Goal: Task Accomplishment & Management: Manage account settings

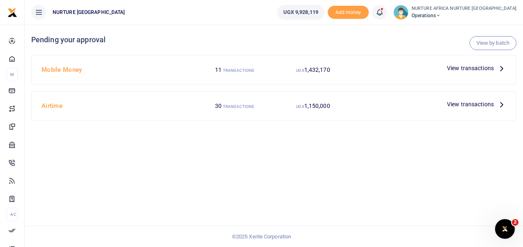
click at [461, 78] on div "Mobile Money 11 TRANSACTIONS UGX 1,432,170 View transactions" at bounding box center [274, 69] width 484 height 29
click at [465, 67] on span "View transactions" at bounding box center [470, 68] width 47 height 9
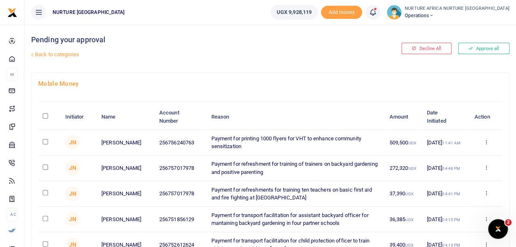
click at [44, 142] on input "checkbox" at bounding box center [45, 141] width 5 height 5
checkbox input "true"
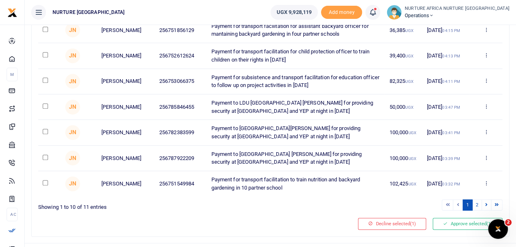
scroll to position [204, 0]
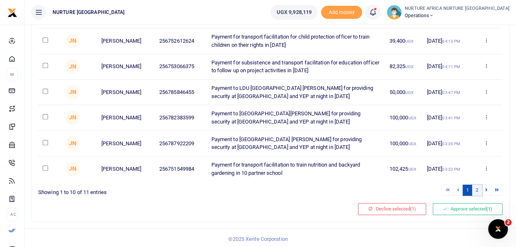
click at [479, 186] on link "2" at bounding box center [477, 190] width 10 height 11
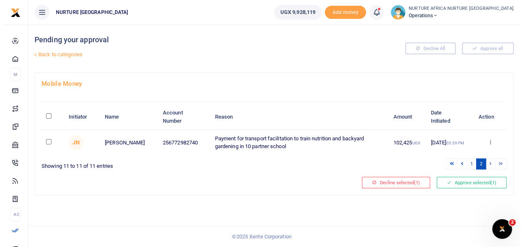
scroll to position [0, 0]
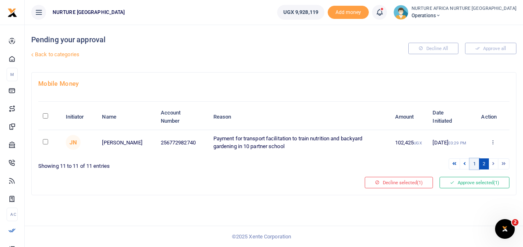
click at [473, 162] on link "1" at bounding box center [474, 164] width 10 height 11
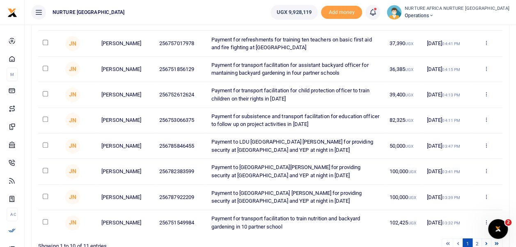
scroll to position [145, 0]
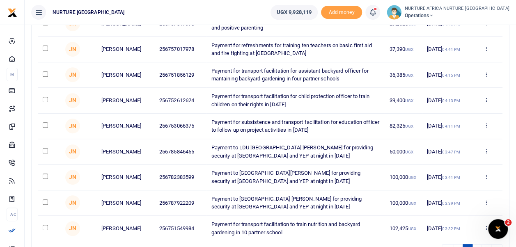
click at [46, 124] on input "checkbox" at bounding box center [45, 124] width 5 height 5
checkbox input "true"
click at [45, 98] on input "checkbox" at bounding box center [45, 99] width 5 height 5
checkbox input "true"
click at [44, 71] on input "checkbox" at bounding box center [45, 73] width 5 height 5
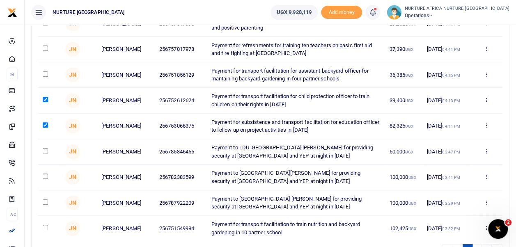
checkbox input "true"
click at [47, 49] on input "checkbox" at bounding box center [45, 48] width 5 height 5
checkbox input "true"
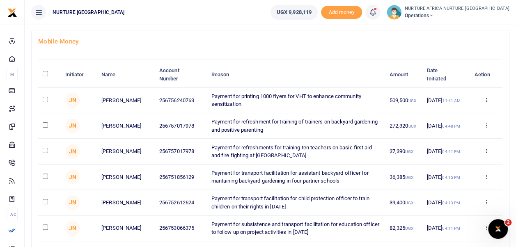
scroll to position [47, 0]
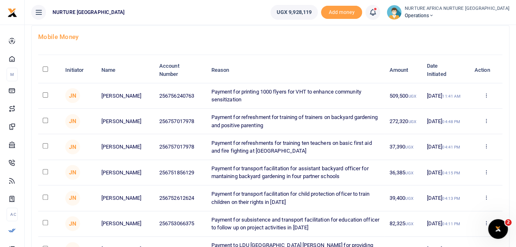
click at [45, 196] on input "checkbox" at bounding box center [45, 197] width 5 height 5
checkbox input "true"
click at [45, 170] on input "checkbox" at bounding box center [45, 171] width 5 height 5
checkbox input "true"
click at [48, 144] on input "checkbox" at bounding box center [45, 145] width 5 height 5
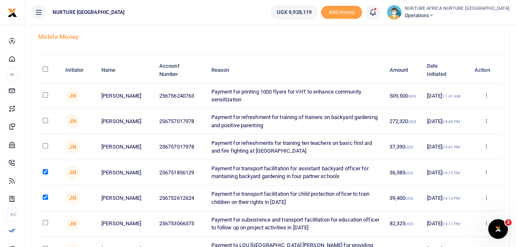
checkbox input "true"
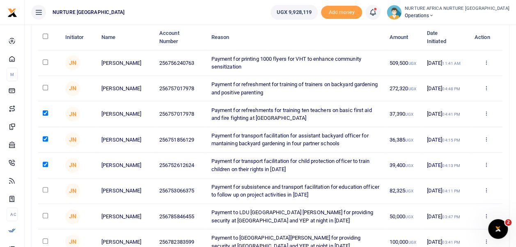
scroll to position [81, 0]
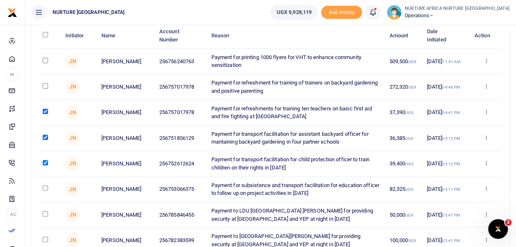
click at [45, 187] on input "checkbox" at bounding box center [45, 188] width 5 height 5
checkbox input "true"
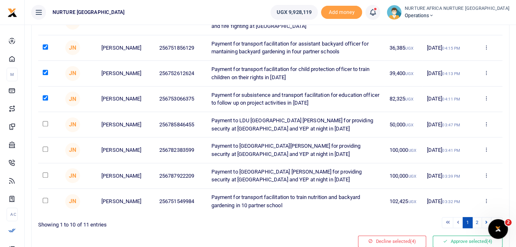
scroll to position [204, 0]
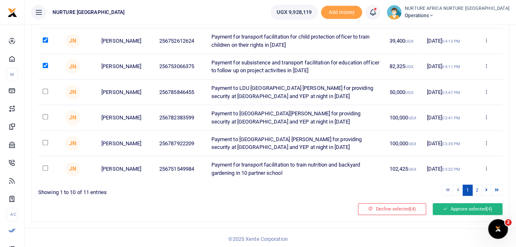
click at [458, 205] on button "Approve selected (4)" at bounding box center [468, 209] width 70 height 12
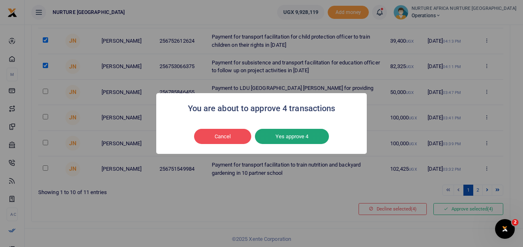
click at [303, 136] on button "Yes approve 4" at bounding box center [292, 137] width 74 height 16
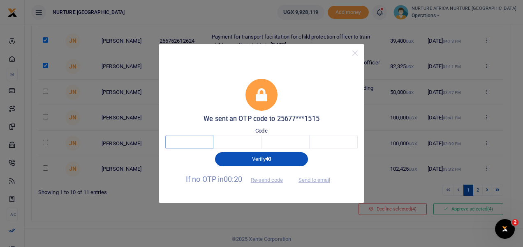
click at [191, 144] on input "text" at bounding box center [189, 142] width 48 height 14
type input "2"
type input "5"
type input "7"
type input "9"
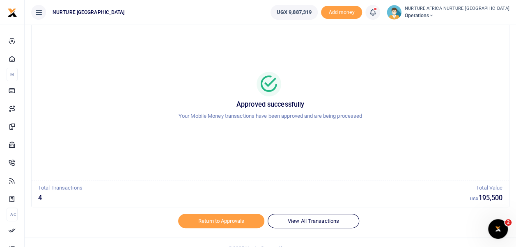
scroll to position [39, 0]
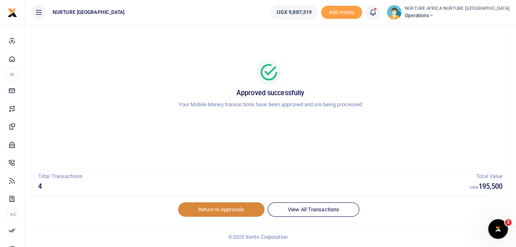
click at [226, 212] on link "Return to Approvals" at bounding box center [221, 210] width 86 height 14
click at [377, 12] on icon at bounding box center [373, 12] width 8 height 9
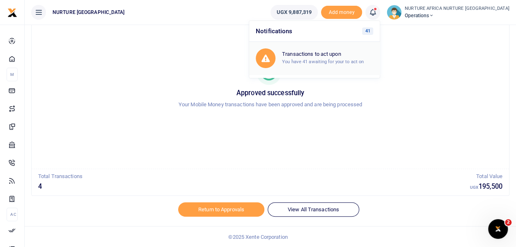
click at [366, 58] on div "Transactions to act upon You have 41 awaiting for your to act on" at bounding box center [327, 58] width 91 height 14
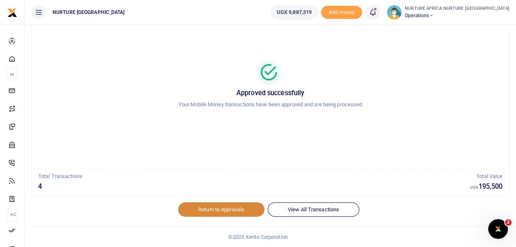
click at [216, 206] on link "Return to Approvals" at bounding box center [221, 210] width 86 height 14
click at [232, 209] on link "Return to Approvals" at bounding box center [221, 210] width 86 height 14
click at [196, 208] on link "Return to Approvals" at bounding box center [221, 210] width 86 height 14
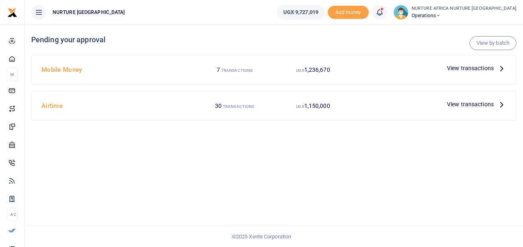
click at [470, 68] on span "View transactions" at bounding box center [470, 68] width 47 height 9
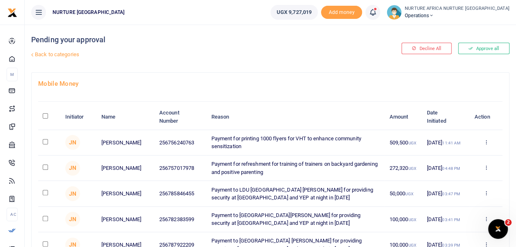
click at [57, 55] on link "Back to categories" at bounding box center [188, 55] width 319 height 14
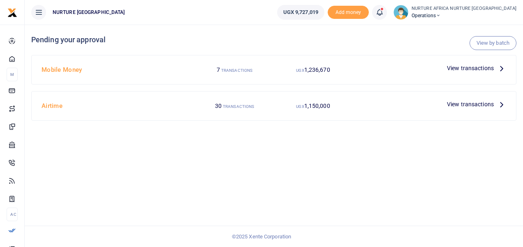
click at [467, 104] on span "View transactions" at bounding box center [470, 104] width 47 height 9
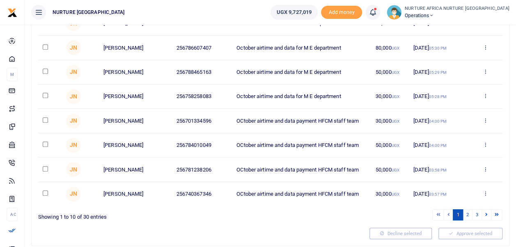
scroll to position [174, 0]
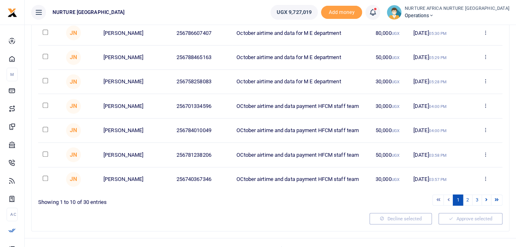
click at [45, 104] on input "checkbox" at bounding box center [45, 105] width 5 height 5
checkbox input "true"
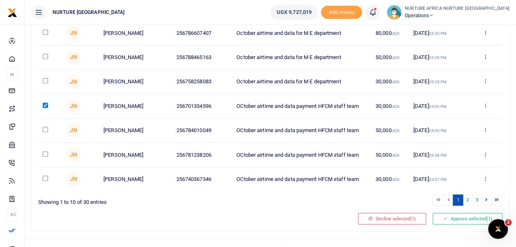
scroll to position [0, 0]
click at [43, 127] on input "checkbox" at bounding box center [45, 129] width 5 height 5
checkbox input "true"
click at [43, 152] on input "checkbox" at bounding box center [45, 154] width 5 height 5
checkbox input "true"
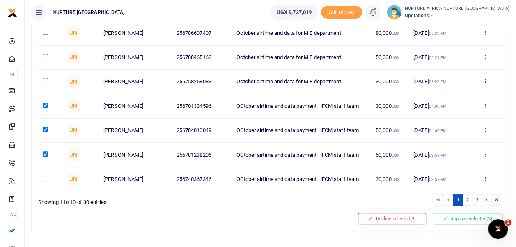
click at [45, 177] on input "checkbox" at bounding box center [45, 178] width 5 height 5
checkbox input "true"
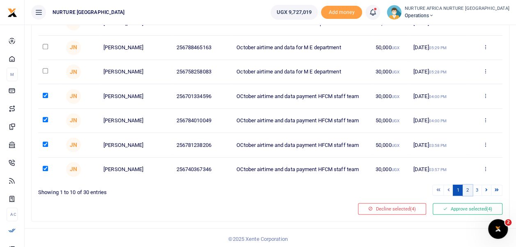
click at [469, 190] on link "2" at bounding box center [468, 190] width 10 height 11
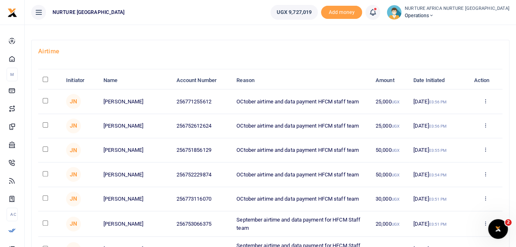
scroll to position [32, 0]
click at [45, 100] on input "checkbox" at bounding box center [45, 101] width 5 height 5
checkbox input "true"
click at [47, 126] on input "checkbox" at bounding box center [45, 125] width 5 height 5
checkbox input "true"
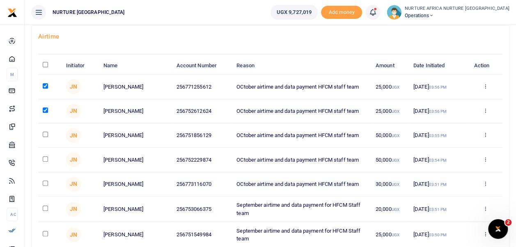
scroll to position [48, 0]
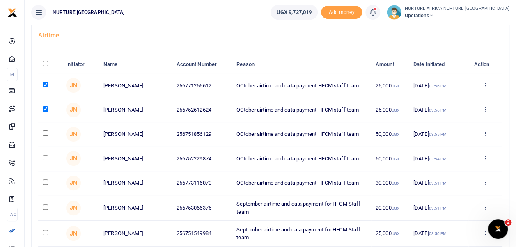
click at [43, 131] on input "checkbox" at bounding box center [45, 133] width 5 height 5
checkbox input "true"
click at [45, 156] on input "checkbox" at bounding box center [45, 157] width 5 height 5
checkbox input "true"
click at [45, 183] on input "checkbox" at bounding box center [45, 182] width 5 height 5
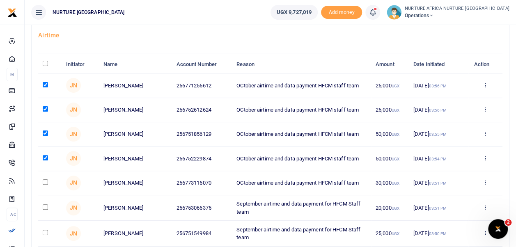
checkbox input "true"
click at [44, 206] on input "checkbox" at bounding box center [45, 207] width 5 height 5
checkbox input "true"
click at [45, 231] on input "checkbox" at bounding box center [45, 232] width 5 height 5
checkbox input "true"
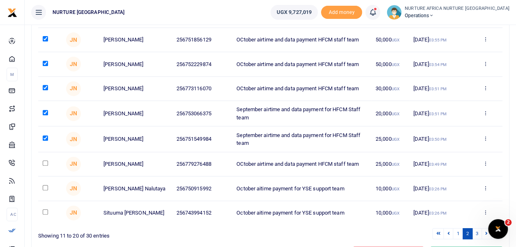
scroll to position [186, 0]
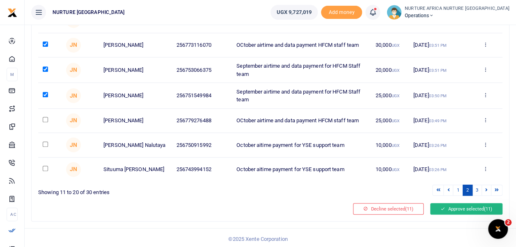
click at [449, 207] on button "Approve selected (11)" at bounding box center [466, 209] width 72 height 12
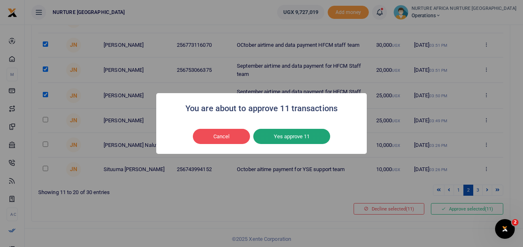
click at [297, 137] on button "Yes approve 11" at bounding box center [291, 137] width 77 height 16
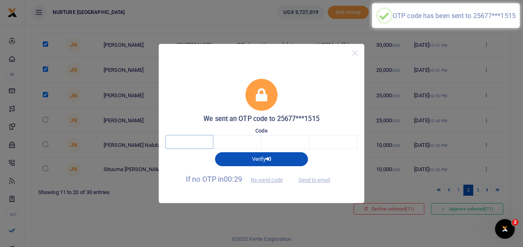
click at [190, 145] on input "text" at bounding box center [189, 142] width 48 height 14
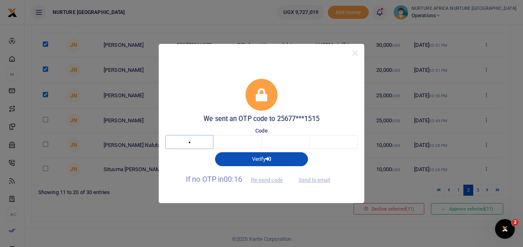
type input "4"
type input "8"
type input "7"
type input "3"
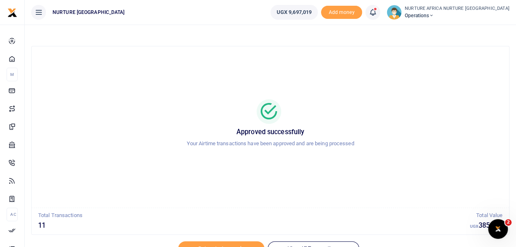
click at [377, 12] on span at bounding box center [377, 12] width 0 height 0
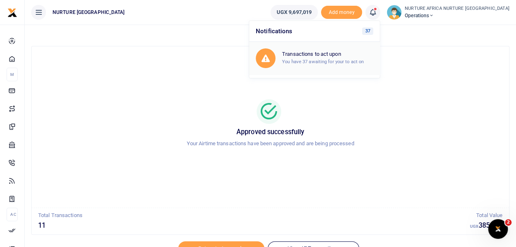
click at [349, 57] on h6 "Transactions to act upon" at bounding box center [327, 54] width 91 height 7
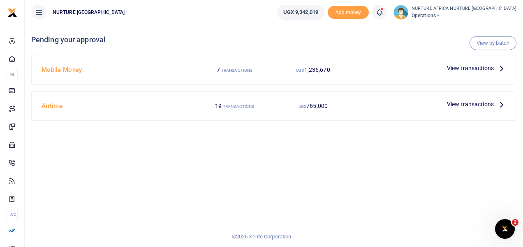
click at [494, 105] on p "View transactions" at bounding box center [476, 104] width 59 height 9
click at [485, 102] on span "View transactions" at bounding box center [470, 104] width 47 height 9
click at [481, 105] on span "View transactions" at bounding box center [470, 104] width 47 height 9
click at [502, 104] on icon at bounding box center [501, 104] width 9 height 9
click at [498, 104] on icon at bounding box center [501, 104] width 9 height 9
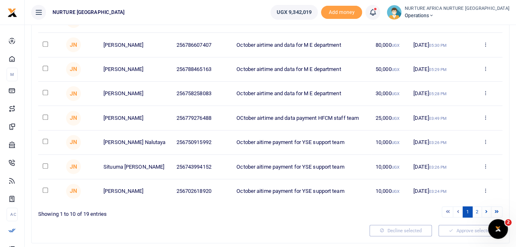
scroll to position [184, 0]
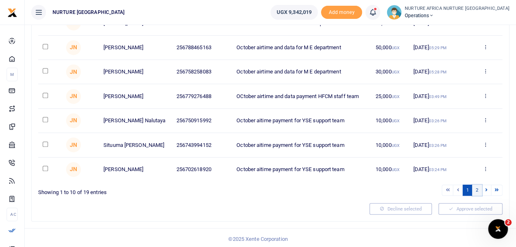
click at [479, 188] on link "2" at bounding box center [477, 190] width 10 height 11
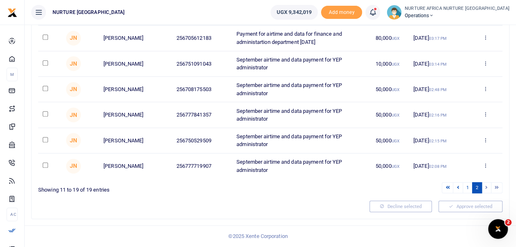
scroll to position [168, 0]
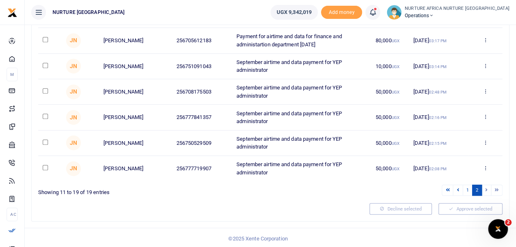
click at [479, 188] on link "2" at bounding box center [477, 190] width 10 height 11
click at [478, 190] on link "2" at bounding box center [477, 190] width 10 height 11
click at [46, 92] on input "checkbox" at bounding box center [45, 90] width 5 height 5
checkbox input "true"
click at [45, 115] on input "checkbox" at bounding box center [45, 116] width 5 height 5
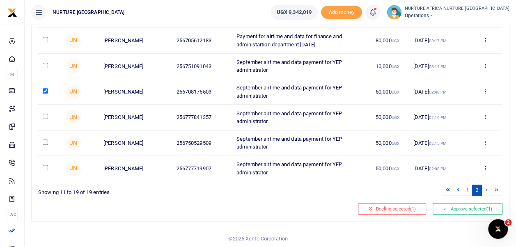
checkbox input "true"
click at [45, 140] on input "checkbox" at bounding box center [45, 142] width 5 height 5
checkbox input "true"
click at [45, 166] on input "checkbox" at bounding box center [45, 167] width 5 height 5
checkbox input "true"
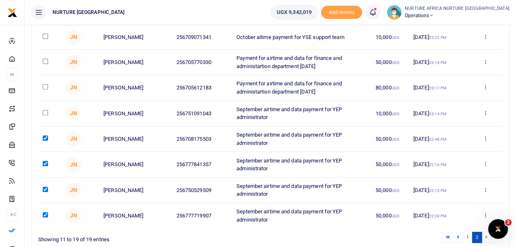
scroll to position [119, 0]
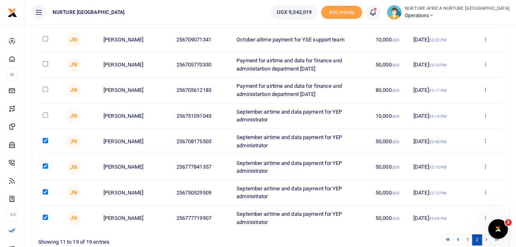
click at [43, 116] on input "checkbox" at bounding box center [45, 115] width 5 height 5
checkbox input "true"
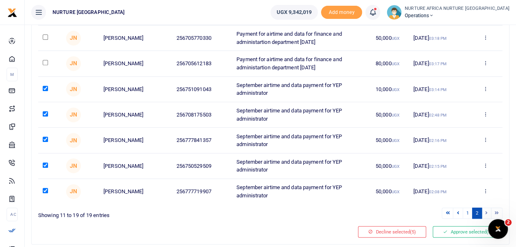
scroll to position [168, 0]
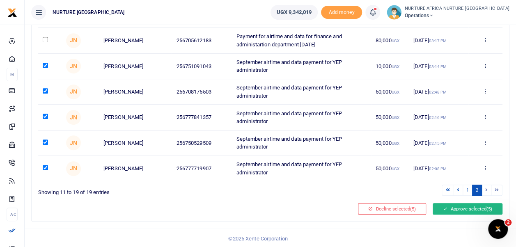
click at [462, 207] on button "Approve selected (5)" at bounding box center [468, 209] width 70 height 12
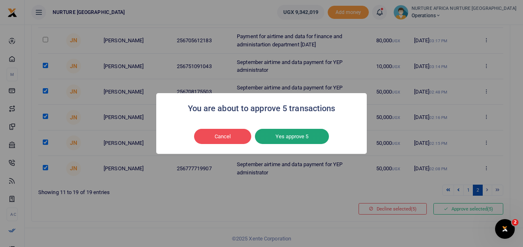
click at [311, 140] on button "Yes approve 5" at bounding box center [292, 137] width 74 height 16
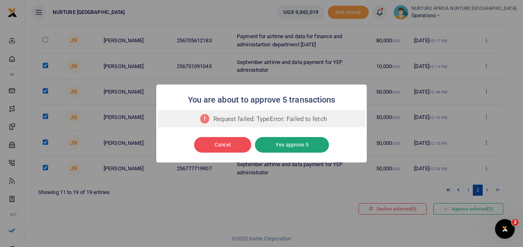
click at [290, 142] on button "Yes approve 5" at bounding box center [292, 145] width 74 height 16
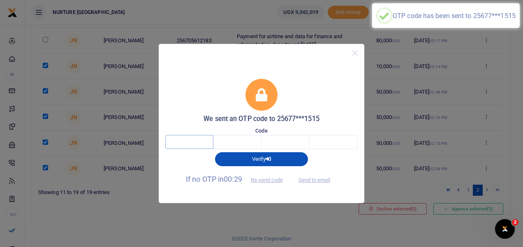
click at [199, 144] on input "text" at bounding box center [189, 142] width 48 height 14
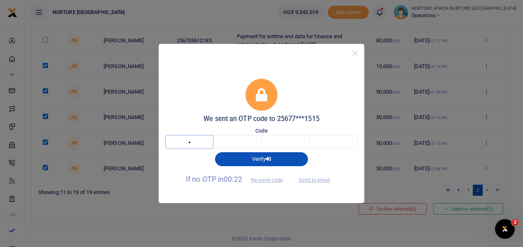
type input "2"
type input "1"
type input "4"
type input "7"
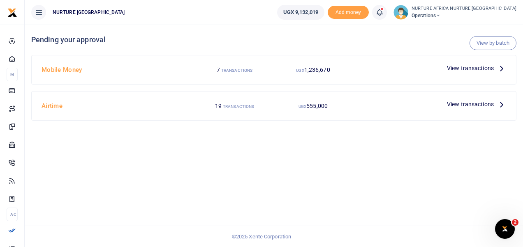
click at [456, 103] on span "View transactions" at bounding box center [470, 104] width 47 height 9
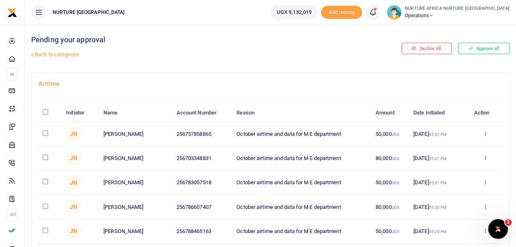
click at [44, 132] on input "checkbox" at bounding box center [45, 133] width 5 height 5
click at [45, 132] on input "checkbox" at bounding box center [45, 133] width 5 height 5
click at [44, 131] on input "checkbox" at bounding box center [45, 133] width 5 height 5
checkbox input "true"
click at [44, 157] on input "checkbox" at bounding box center [45, 157] width 5 height 5
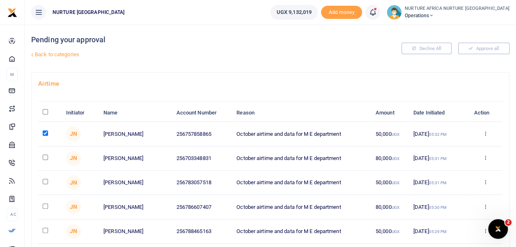
checkbox input "true"
click at [43, 182] on input "checkbox" at bounding box center [45, 181] width 5 height 5
checkbox input "true"
click at [43, 207] on input "checkbox" at bounding box center [45, 206] width 5 height 5
checkbox input "true"
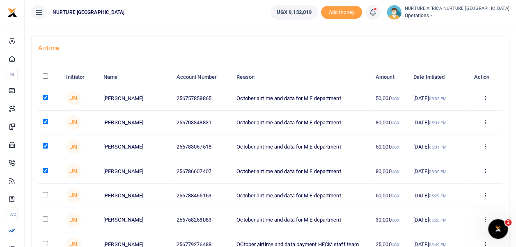
scroll to position [40, 0]
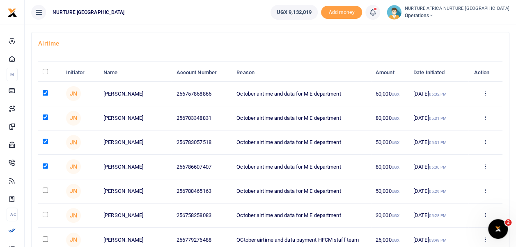
click at [45, 190] on input "checkbox" at bounding box center [45, 190] width 5 height 5
checkbox input "true"
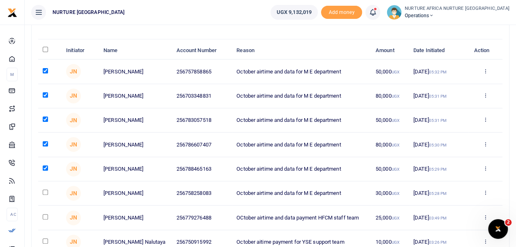
scroll to position [67, 0]
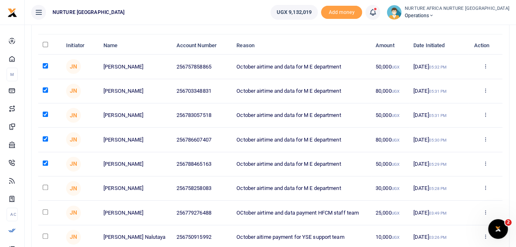
click at [45, 186] on input "checkbox" at bounding box center [45, 187] width 5 height 5
checkbox input "true"
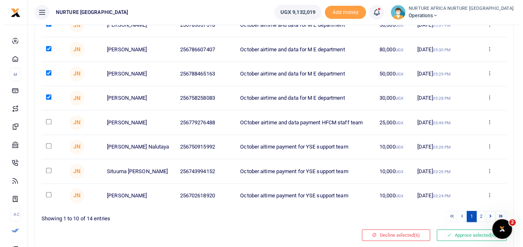
scroll to position [184, 0]
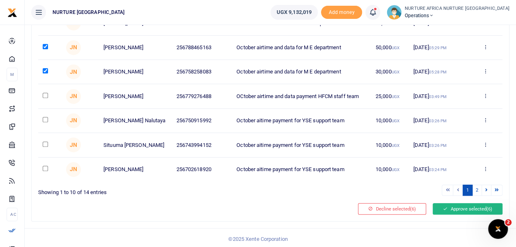
click at [465, 207] on button "Approve selected (6)" at bounding box center [468, 209] width 70 height 12
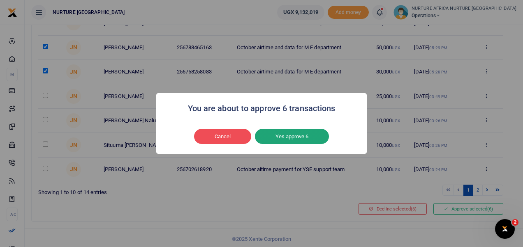
click at [311, 137] on button "Yes approve 6" at bounding box center [292, 137] width 74 height 16
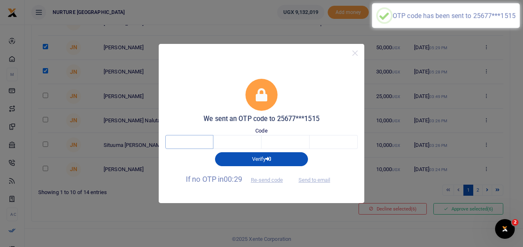
click at [203, 140] on input "text" at bounding box center [189, 142] width 48 height 14
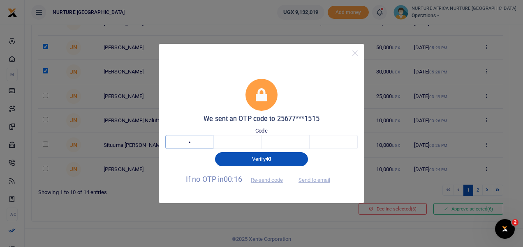
type input "2"
type input "9"
type input "1"
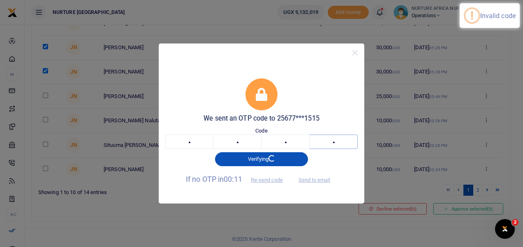
type input "1"
click at [186, 141] on input "2" at bounding box center [189, 142] width 48 height 14
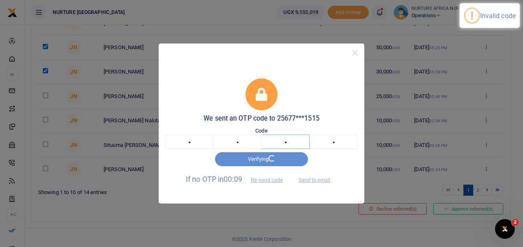
type input "0"
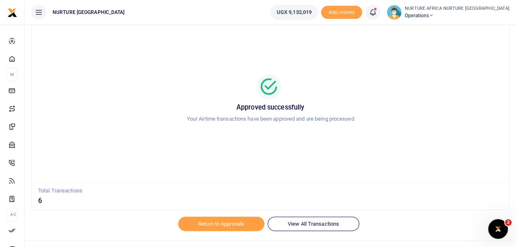
scroll to position [39, 0]
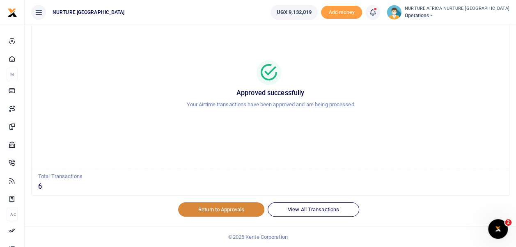
click at [235, 209] on link "Return to Approvals" at bounding box center [221, 210] width 86 height 14
click at [223, 208] on link "Return to Approvals" at bounding box center [221, 210] width 86 height 14
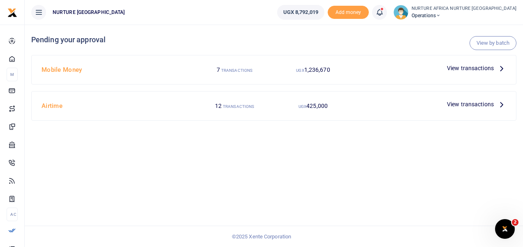
click at [470, 101] on span "View transactions" at bounding box center [470, 104] width 47 height 9
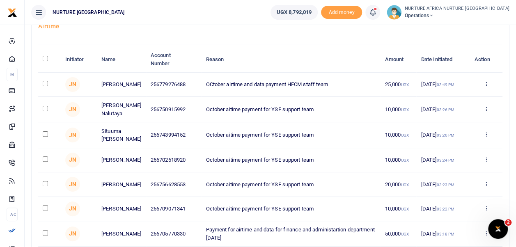
scroll to position [58, 0]
click at [45, 107] on input "checkbox" at bounding box center [45, 108] width 5 height 5
checkbox input "true"
click at [43, 133] on input "checkbox" at bounding box center [45, 133] width 5 height 5
checkbox input "true"
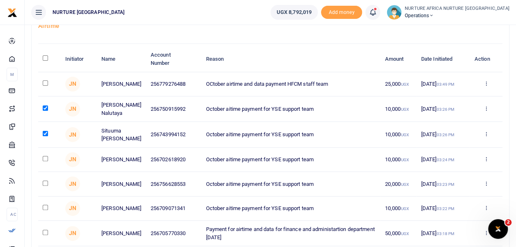
click at [43, 159] on input "checkbox" at bounding box center [45, 158] width 5 height 5
checkbox input "true"
click at [44, 185] on input "checkbox" at bounding box center [45, 183] width 5 height 5
checkbox input "true"
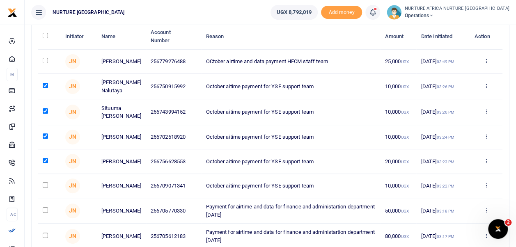
scroll to position [81, 0]
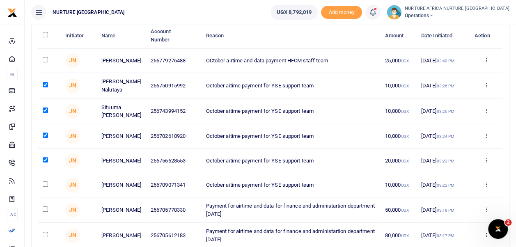
click at [44, 186] on input "checkbox" at bounding box center [45, 184] width 5 height 5
checkbox input "true"
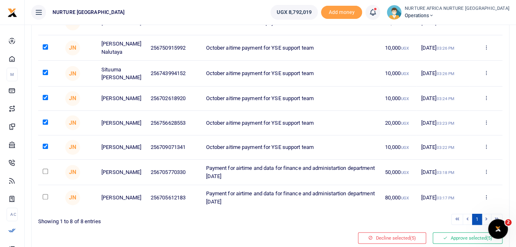
scroll to position [153, 0]
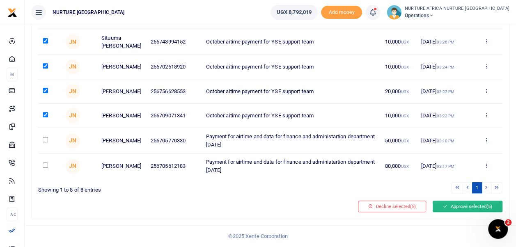
click at [463, 207] on button "Approve selected (5)" at bounding box center [468, 207] width 70 height 12
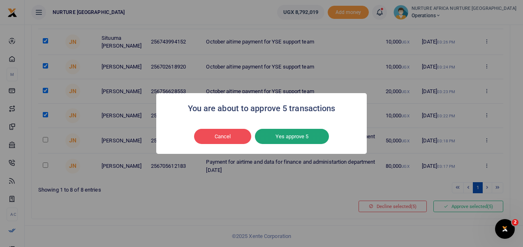
click at [311, 134] on button "Yes approve 5" at bounding box center [292, 137] width 74 height 16
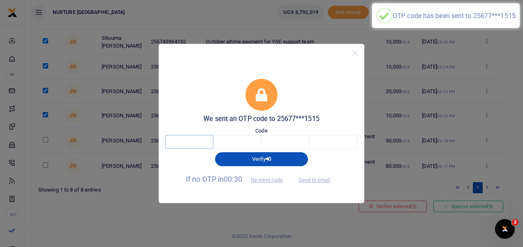
click at [204, 144] on input "text" at bounding box center [189, 142] width 48 height 14
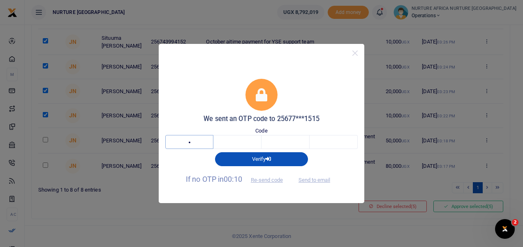
type input "3"
type input "4"
type input "8"
type input "0"
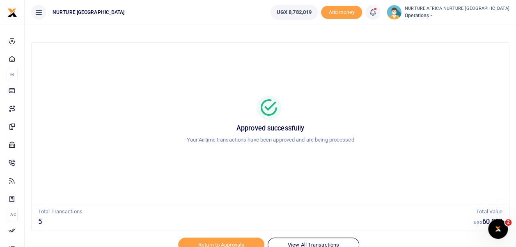
scroll to position [39, 0]
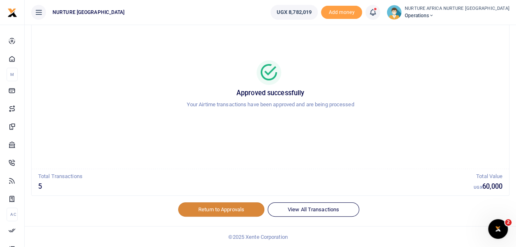
click at [231, 208] on link "Return to Approvals" at bounding box center [221, 210] width 86 height 14
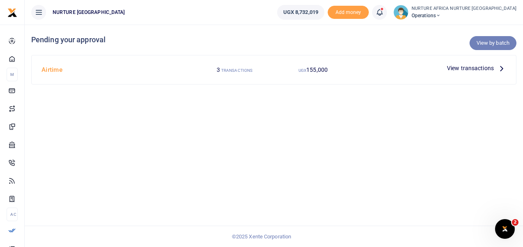
click at [489, 41] on link "View by batch" at bounding box center [492, 43] width 47 height 14
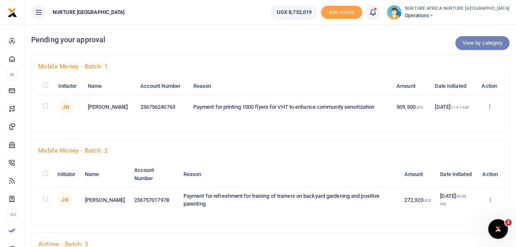
click at [466, 46] on link "View by category" at bounding box center [483, 43] width 54 height 14
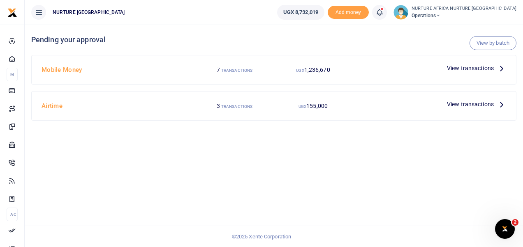
click at [466, 103] on span "View transactions" at bounding box center [470, 104] width 47 height 9
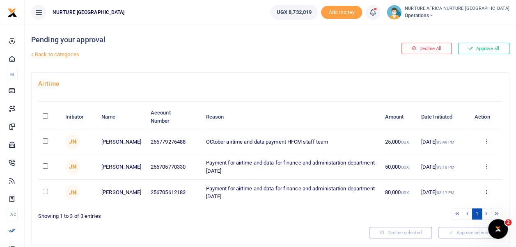
click at [45, 167] on input "checkbox" at bounding box center [45, 165] width 5 height 5
checkbox input "true"
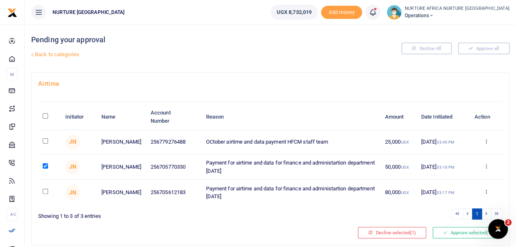
click at [45, 192] on input "checkbox" at bounding box center [45, 191] width 5 height 5
checkbox input "true"
click at [458, 232] on button "Approve selected (2)" at bounding box center [468, 233] width 70 height 12
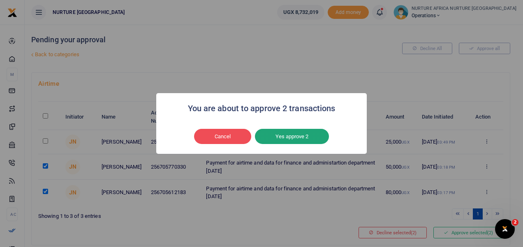
click at [291, 137] on button "Yes approve 2" at bounding box center [292, 137] width 74 height 16
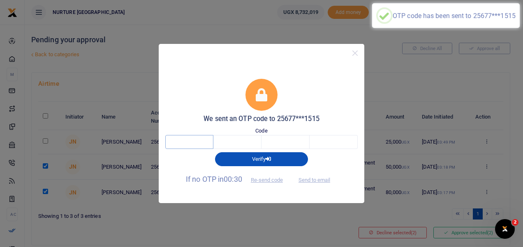
click at [190, 140] on input "text" at bounding box center [189, 142] width 48 height 14
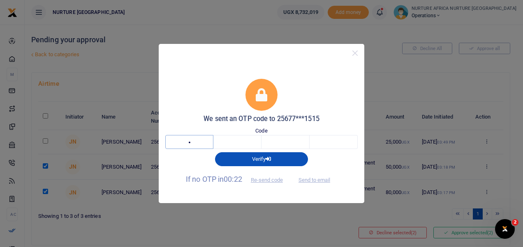
type input "5"
type input "9"
type input "4"
type input "2"
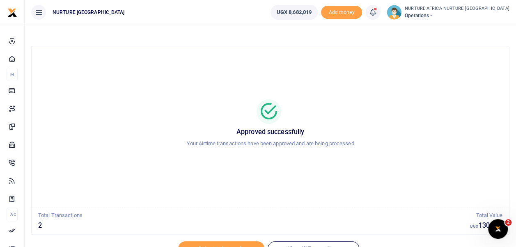
click at [380, 7] on link at bounding box center [373, 12] width 15 height 15
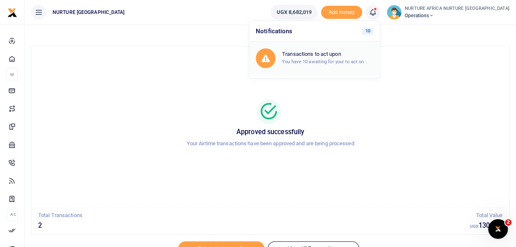
click at [336, 53] on h6 "Transactions to act upon" at bounding box center [327, 54] width 91 height 7
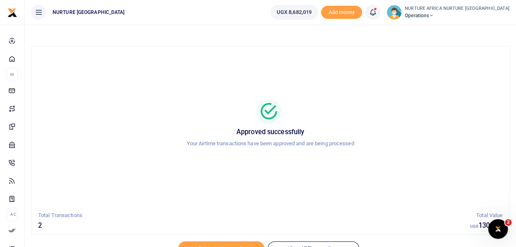
click at [302, 71] on div "Approved successfully Your Airtime transactions have been approved and are bein…" at bounding box center [270, 127] width 458 height 148
click at [377, 12] on icon at bounding box center [373, 12] width 8 height 9
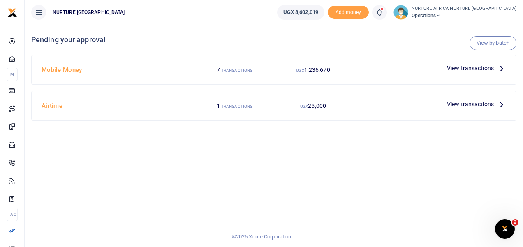
click at [466, 103] on span "View transactions" at bounding box center [470, 104] width 47 height 9
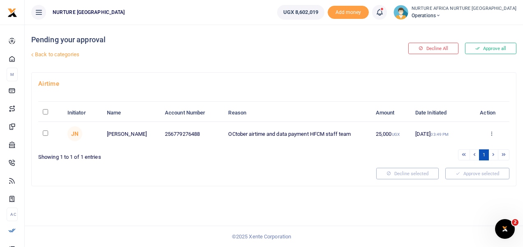
click at [44, 133] on input "checkbox" at bounding box center [45, 133] width 5 height 5
checkbox input "true"
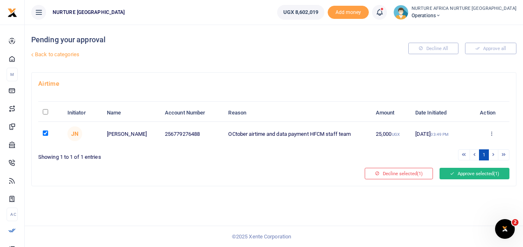
click at [468, 172] on button "Approve selected (1)" at bounding box center [474, 174] width 70 height 12
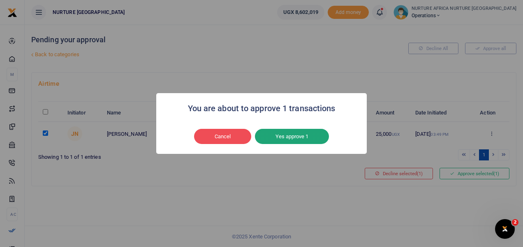
click at [281, 137] on button "Yes approve 1" at bounding box center [292, 137] width 74 height 16
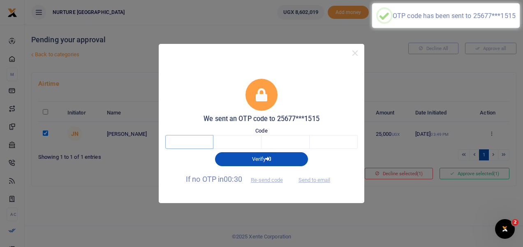
click at [185, 139] on input "text" at bounding box center [189, 142] width 48 height 14
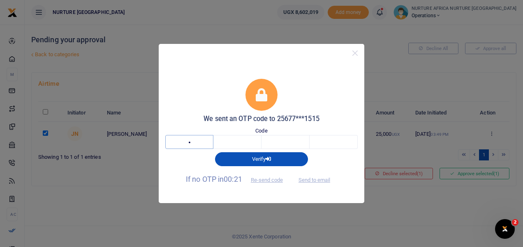
type input "7"
type input "3"
type input "6"
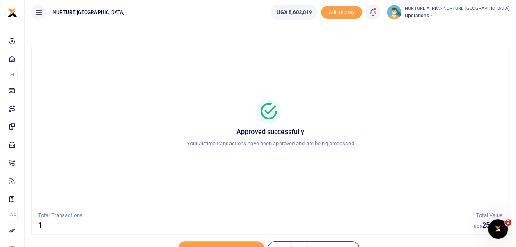
click at [377, 12] on icon at bounding box center [373, 12] width 8 height 9
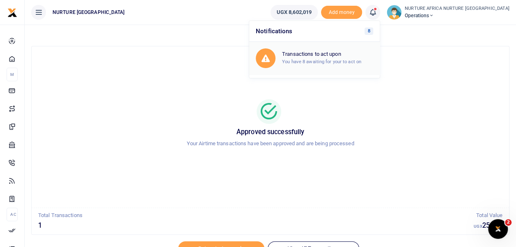
click at [355, 58] on div "Transactions to act upon You have 8 awaiting for your to act on" at bounding box center [327, 58] width 91 height 14
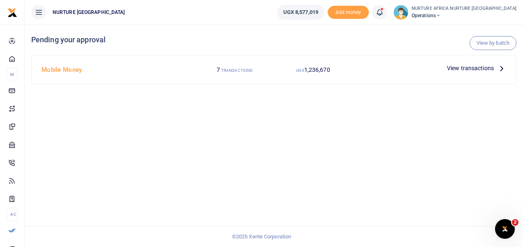
click at [467, 67] on span "View transactions" at bounding box center [470, 68] width 47 height 9
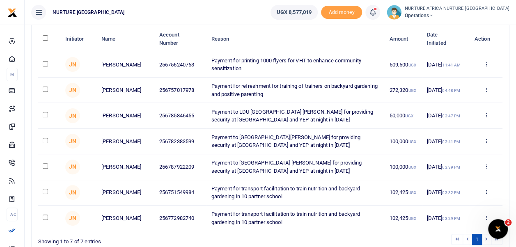
scroll to position [78, 0]
click at [66, 115] on span "JN" at bounding box center [72, 115] width 15 height 15
click at [45, 114] on input "checkbox" at bounding box center [45, 114] width 5 height 5
checkbox input "true"
click at [44, 140] on input "checkbox" at bounding box center [45, 140] width 5 height 5
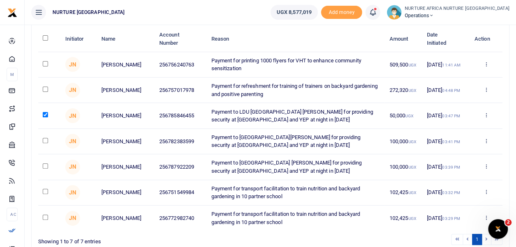
checkbox input "true"
click at [44, 165] on input "checkbox" at bounding box center [45, 165] width 5 height 5
checkbox input "true"
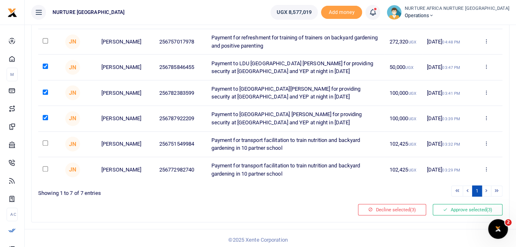
scroll to position [128, 0]
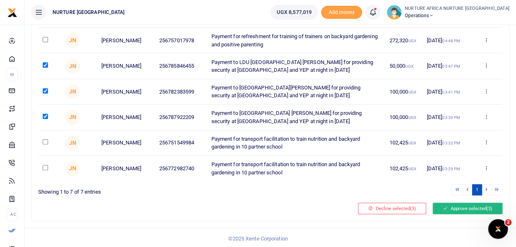
click at [468, 209] on button "Approve selected (3)" at bounding box center [468, 209] width 70 height 12
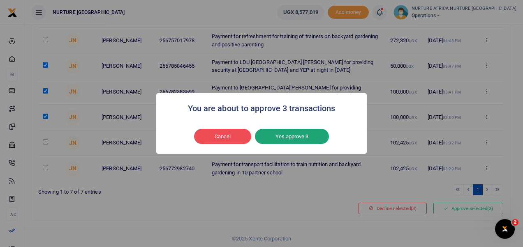
click at [293, 132] on button "Yes approve 3" at bounding box center [292, 137] width 74 height 16
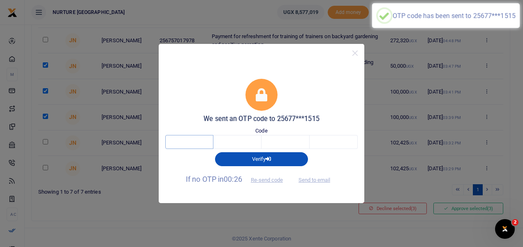
click at [191, 141] on input "text" at bounding box center [189, 142] width 48 height 14
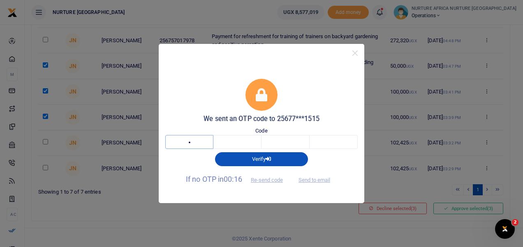
type input "8"
type input "1"
type input "0"
type input "4"
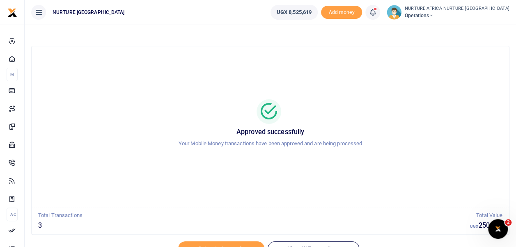
click at [380, 11] on link at bounding box center [373, 12] width 15 height 15
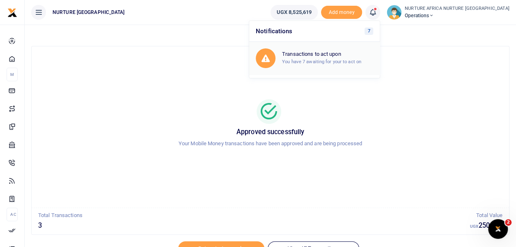
click at [343, 61] on small "You have 7 awaiting for your to act on" at bounding box center [321, 62] width 79 height 6
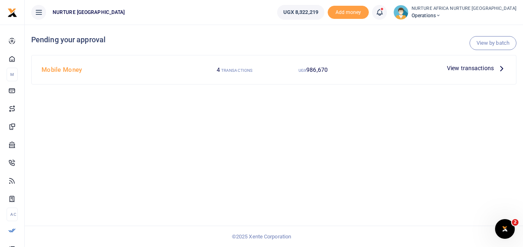
click at [476, 67] on span "View transactions" at bounding box center [470, 68] width 47 height 9
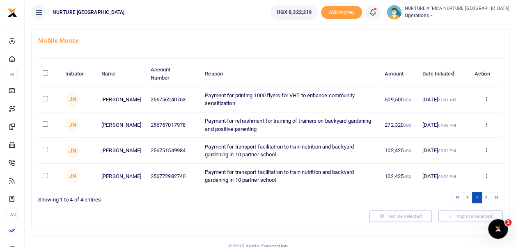
scroll to position [44, 0]
click at [45, 72] on input "\a \a : activate to sort column descending" at bounding box center [45, 72] width 5 height 5
checkbox input "true"
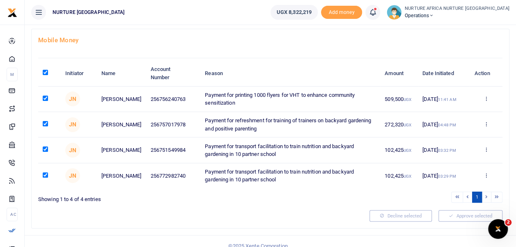
checkbox input "true"
click at [47, 150] on input "checkbox" at bounding box center [45, 149] width 5 height 5
checkbox input "false"
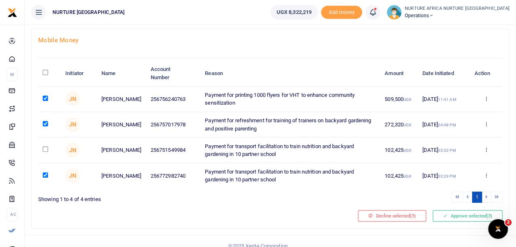
click at [44, 174] on input "checkbox" at bounding box center [45, 175] width 5 height 5
checkbox input "false"
click at [448, 212] on button "Approve selected (2)" at bounding box center [468, 216] width 70 height 12
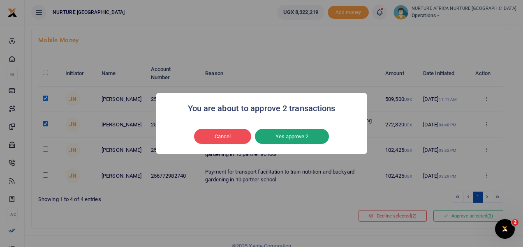
click at [290, 136] on button "Yes approve 2" at bounding box center [292, 137] width 74 height 16
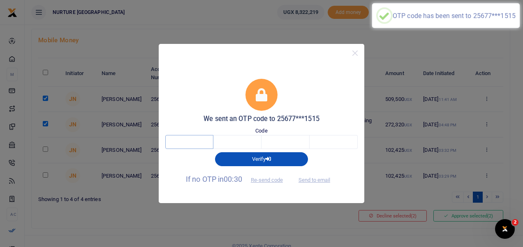
click at [191, 145] on input "text" at bounding box center [189, 142] width 48 height 14
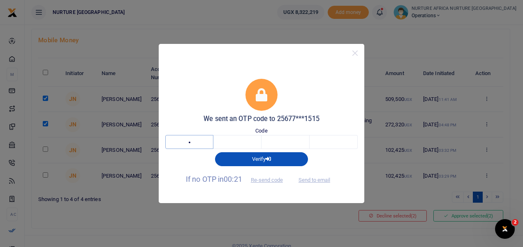
type input "3"
type input "9"
type input "0"
type input "5"
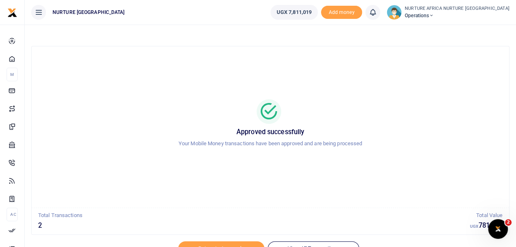
click at [377, 12] on icon at bounding box center [373, 12] width 8 height 9
click at [332, 56] on small "You have no new notification" at bounding box center [312, 58] width 61 height 6
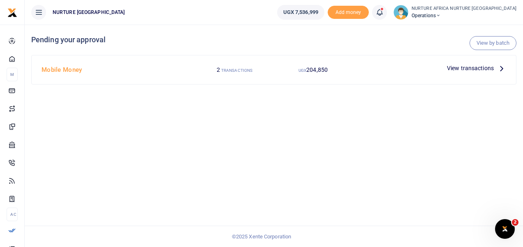
click at [460, 67] on span "View transactions" at bounding box center [470, 68] width 47 height 9
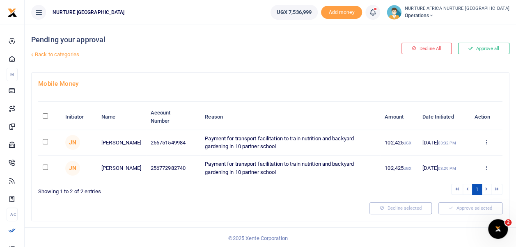
click at [45, 140] on input "checkbox" at bounding box center [45, 141] width 5 height 5
checkbox input "true"
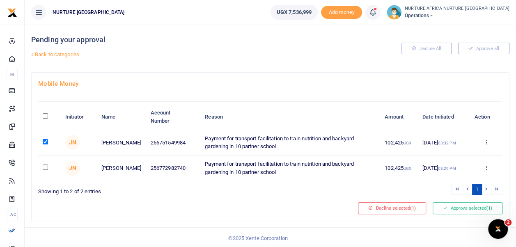
click at [45, 166] on input "checkbox" at bounding box center [45, 167] width 5 height 5
checkbox input "true"
click at [389, 204] on button "Decline selected (2)" at bounding box center [392, 209] width 68 height 12
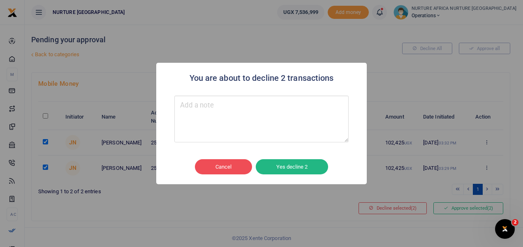
click at [200, 117] on textarea "Type your message here" at bounding box center [261, 119] width 174 height 47
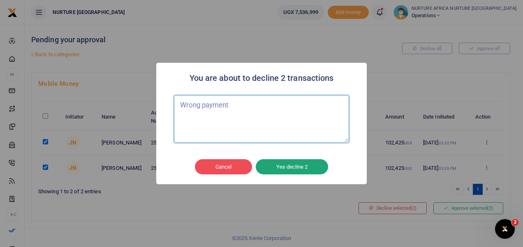
type textarea "Wrong payment"
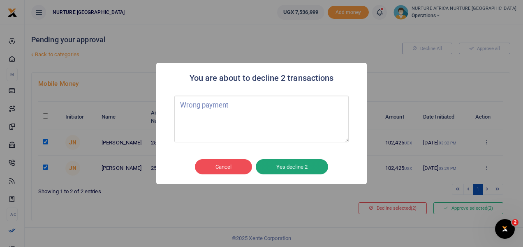
click at [277, 162] on button "Yes decline 2" at bounding box center [292, 167] width 72 height 16
